Goal: Register for event/course

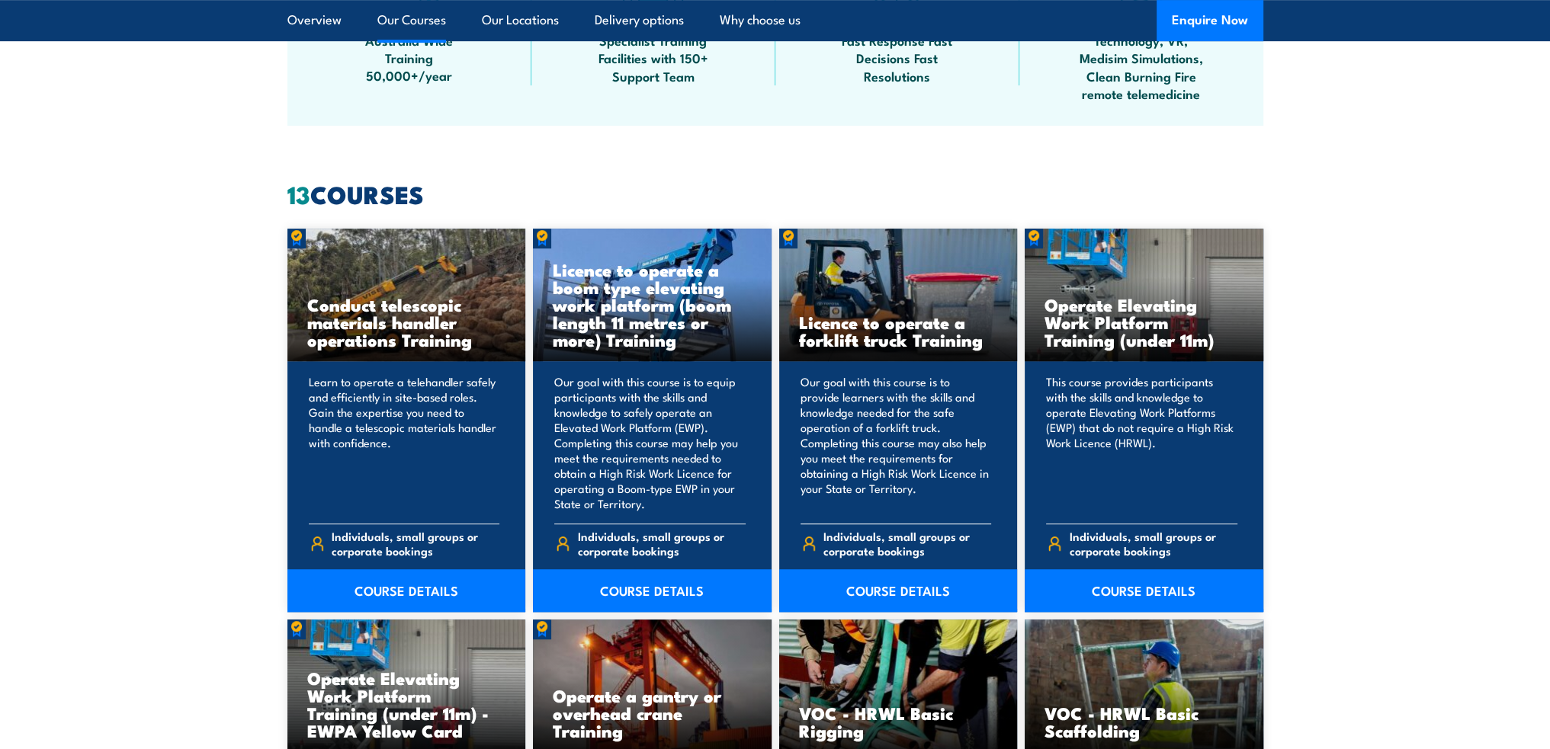
scroll to position [1067, 0]
click at [918, 596] on link "COURSE DETAILS" at bounding box center [898, 591] width 239 height 43
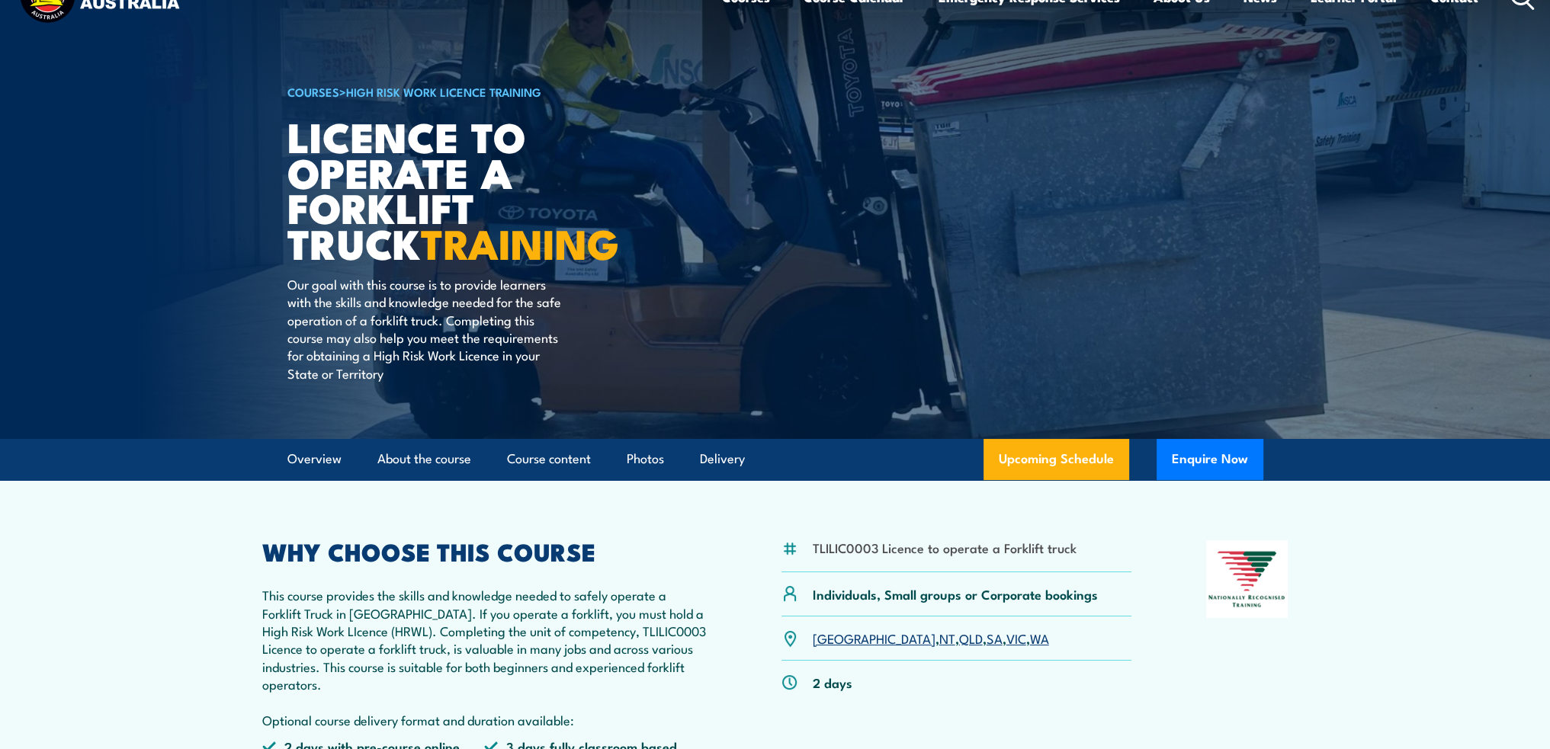
scroll to position [152, 0]
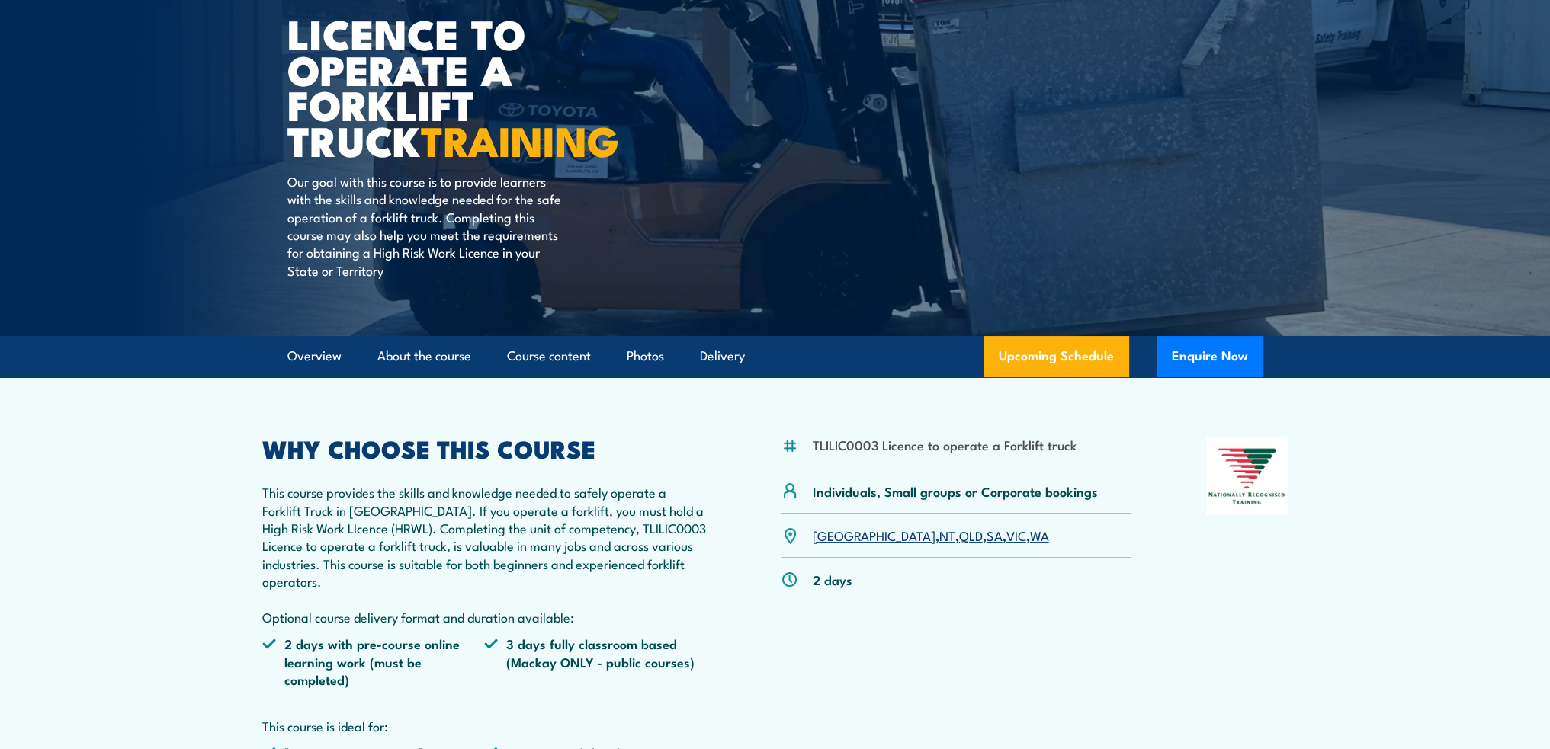
click at [1030, 539] on link "WA" at bounding box center [1039, 535] width 19 height 18
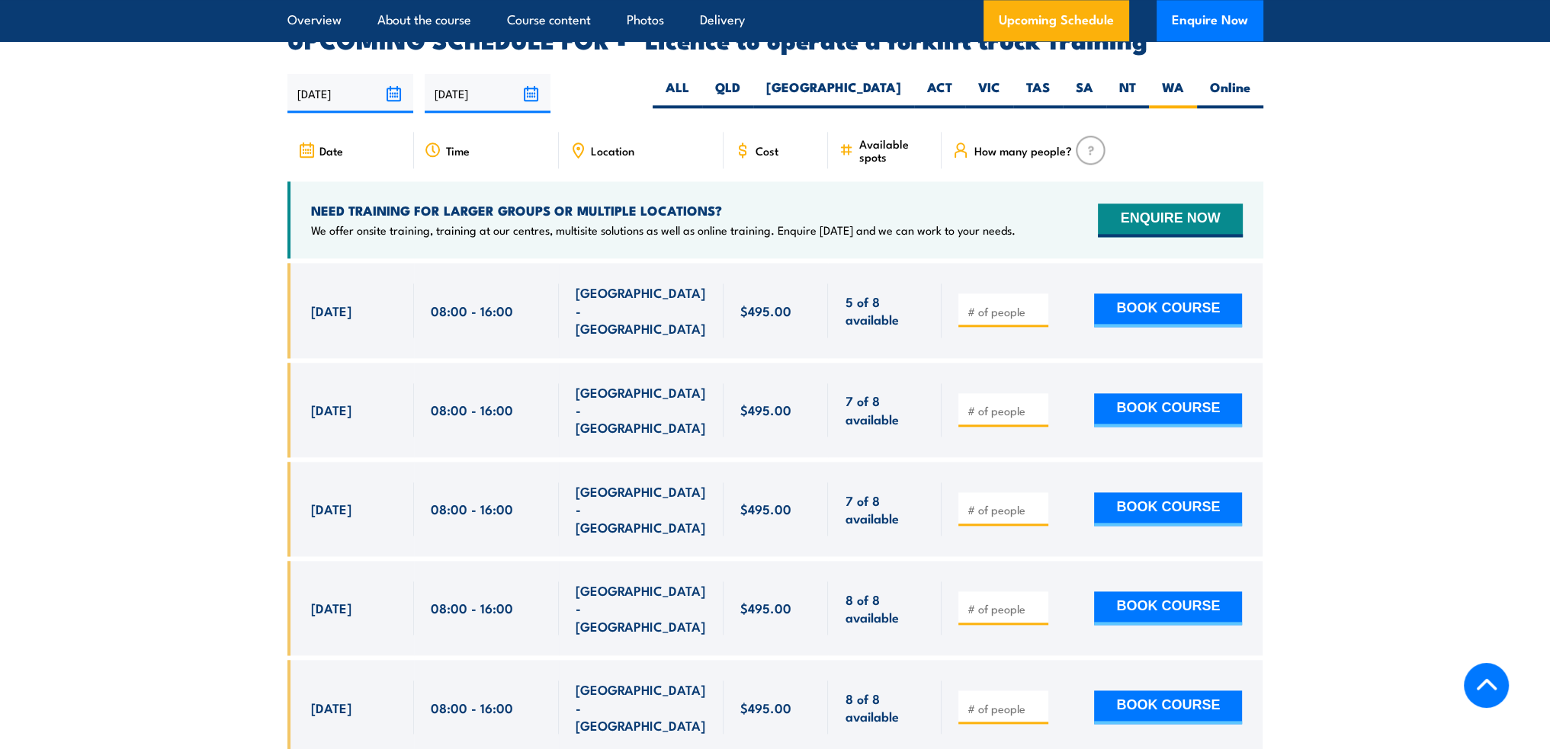
scroll to position [2551, 0]
